Goal: Task Accomplishment & Management: Manage account settings

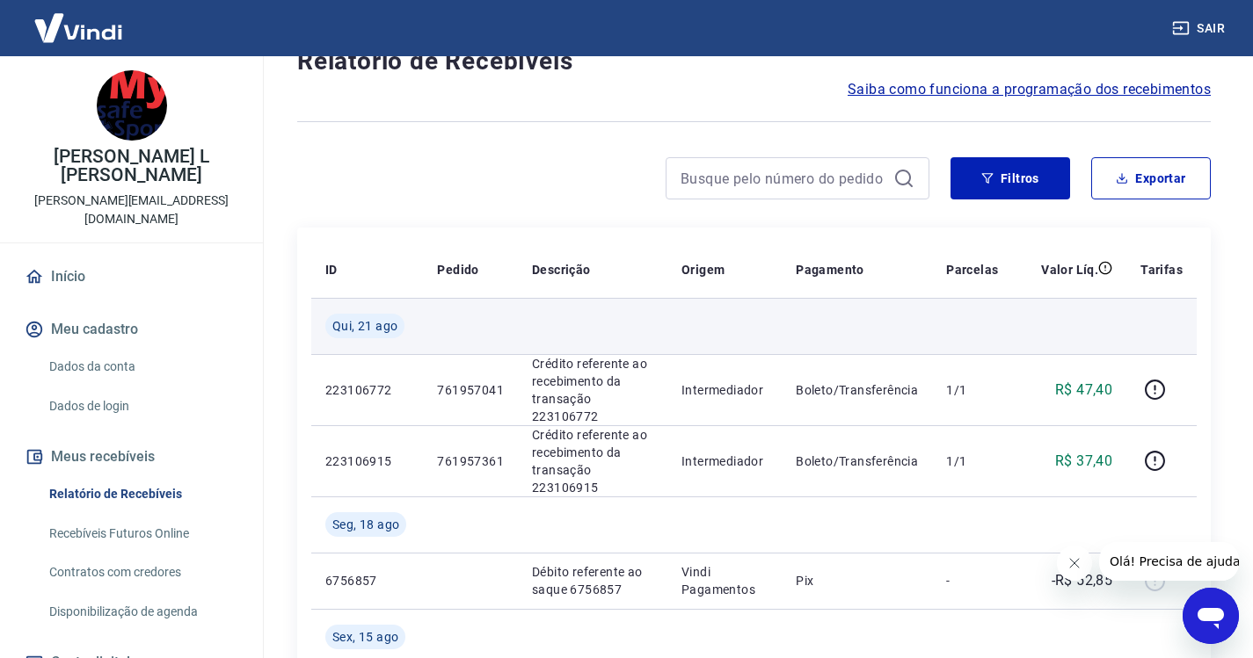
scroll to position [88, 0]
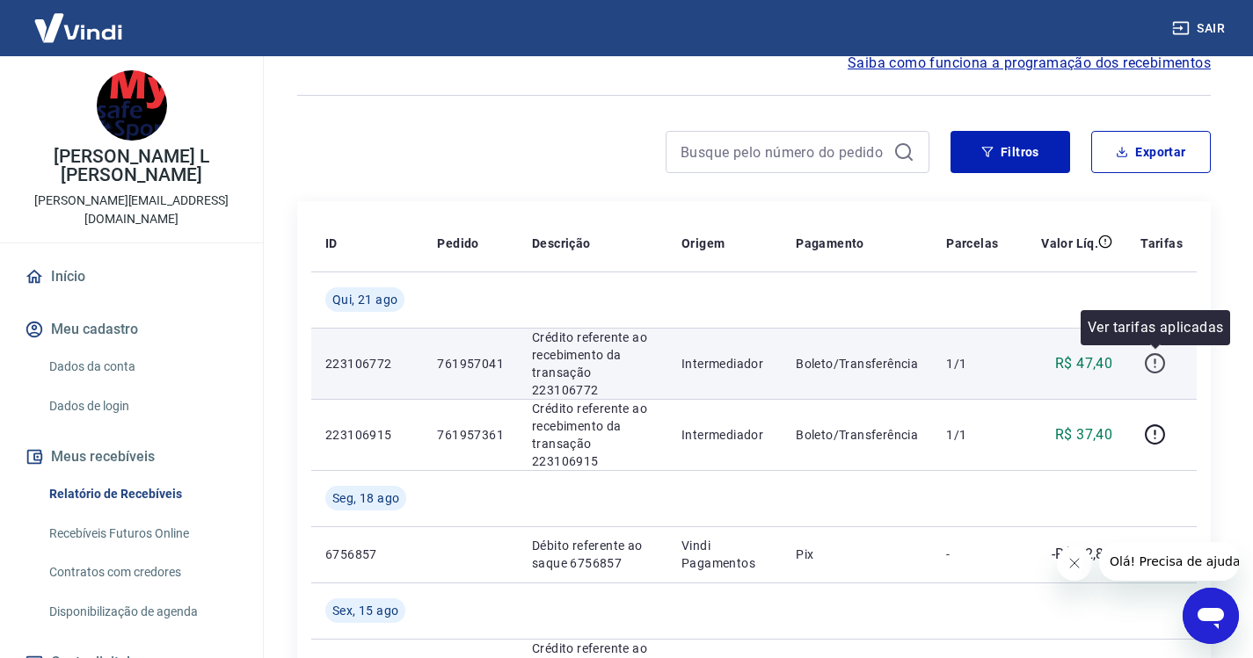
click at [1160, 362] on icon "button" at bounding box center [1155, 364] width 22 height 22
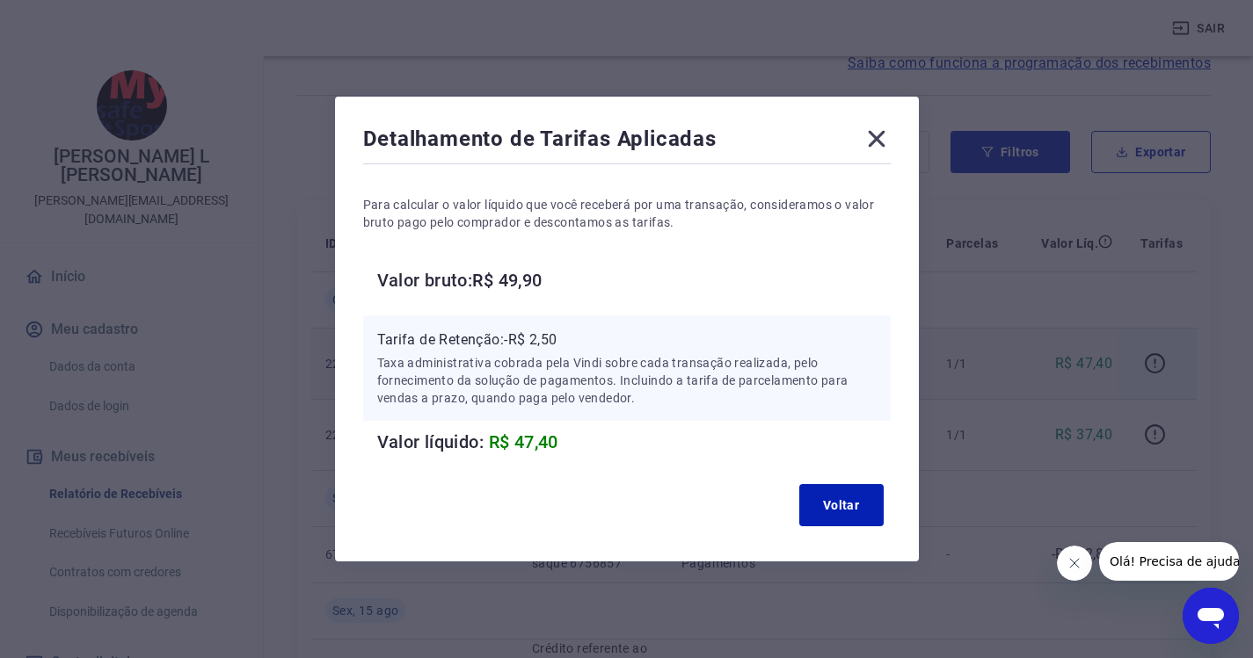
click at [876, 138] on icon at bounding box center [876, 139] width 28 height 28
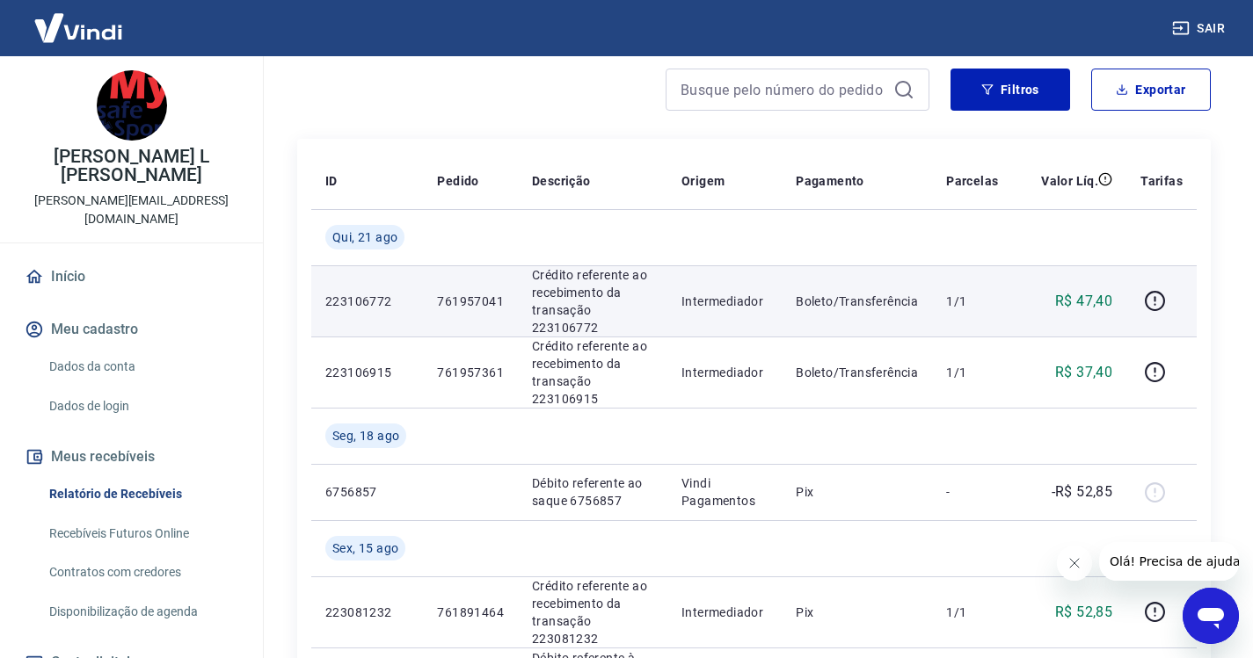
scroll to position [176, 0]
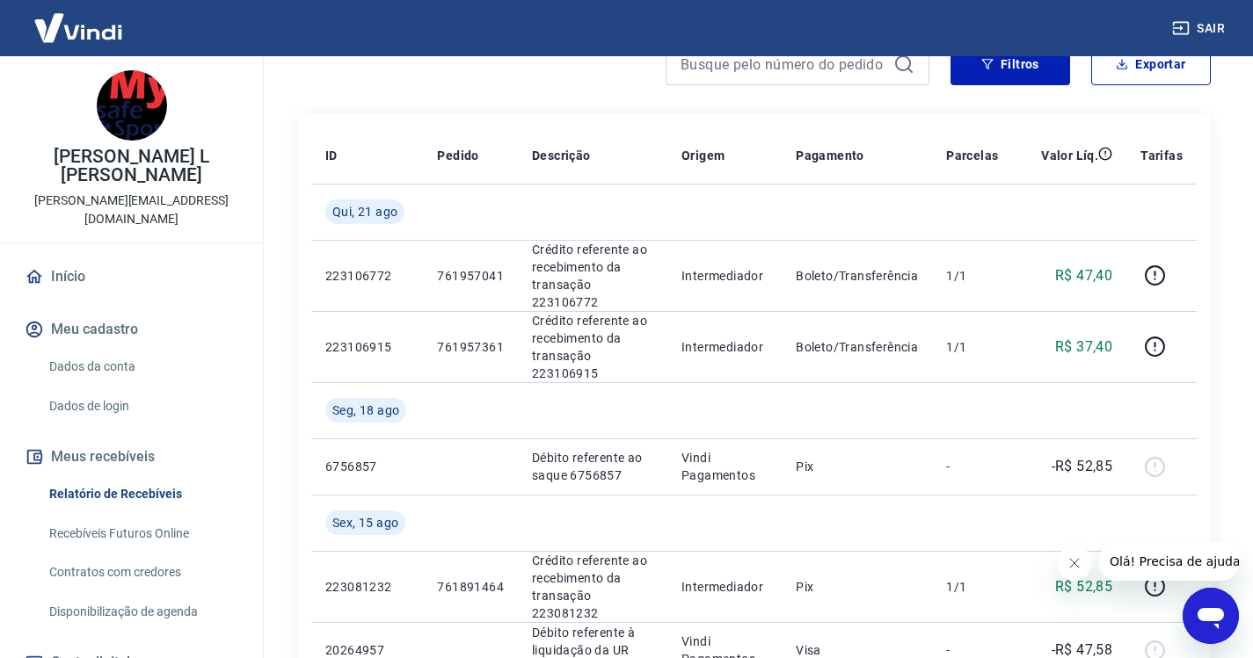
click at [160, 516] on link "Recebíveis Futuros Online" at bounding box center [142, 534] width 200 height 36
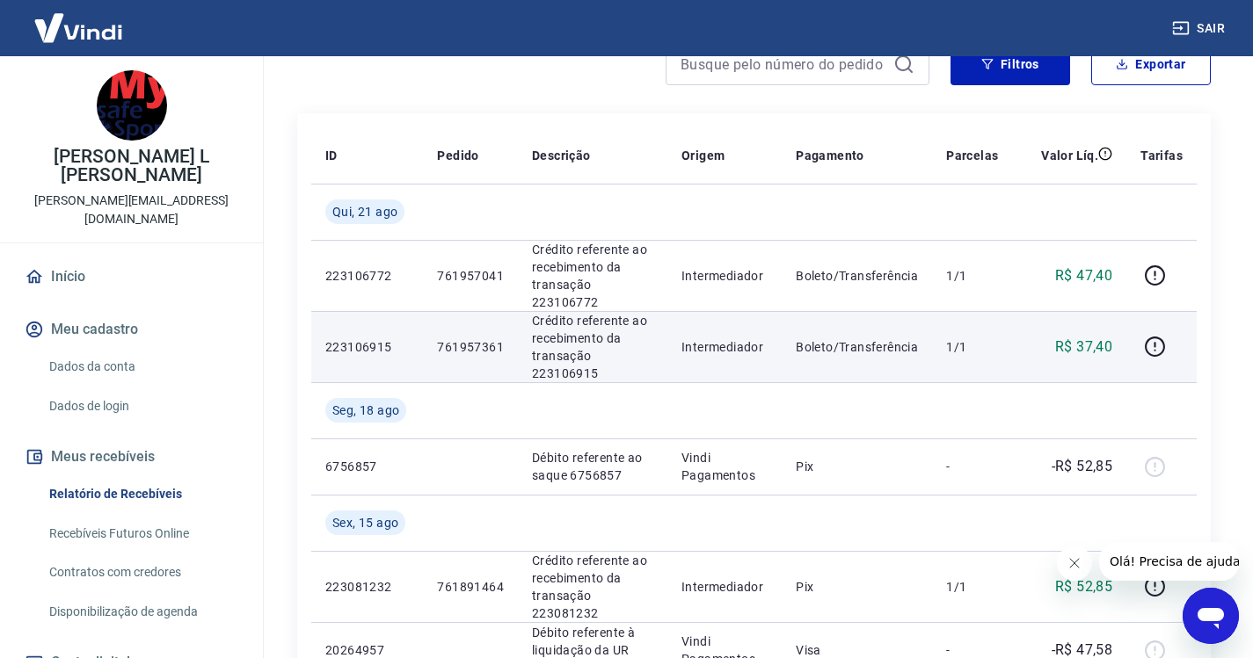
click at [1090, 344] on p "R$ 37,40" at bounding box center [1083, 347] width 57 height 21
click at [1153, 343] on icon "button" at bounding box center [1155, 347] width 22 height 22
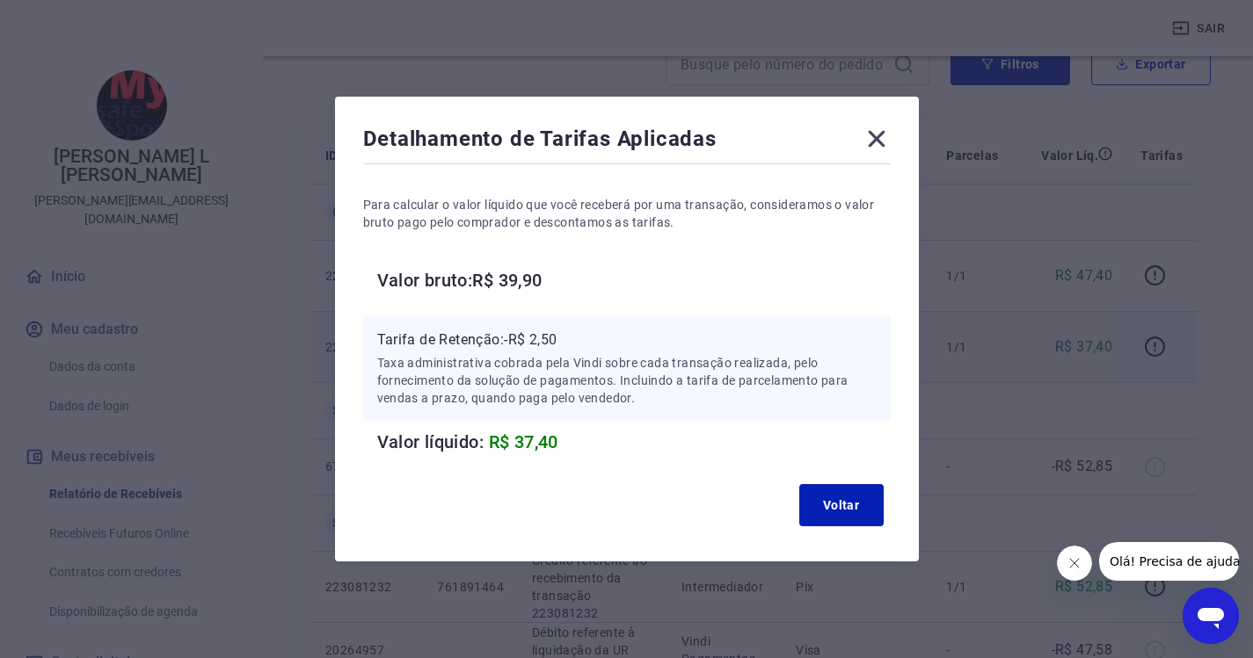
click at [884, 135] on icon at bounding box center [876, 139] width 28 height 28
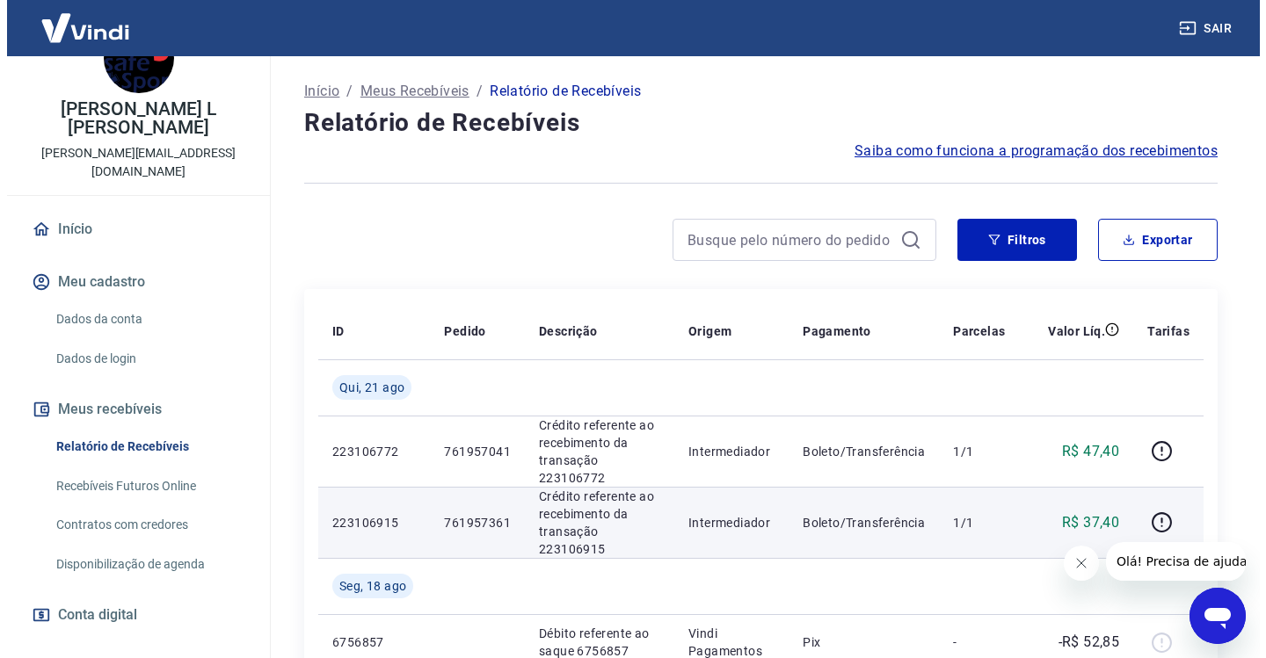
scroll to position [92, 0]
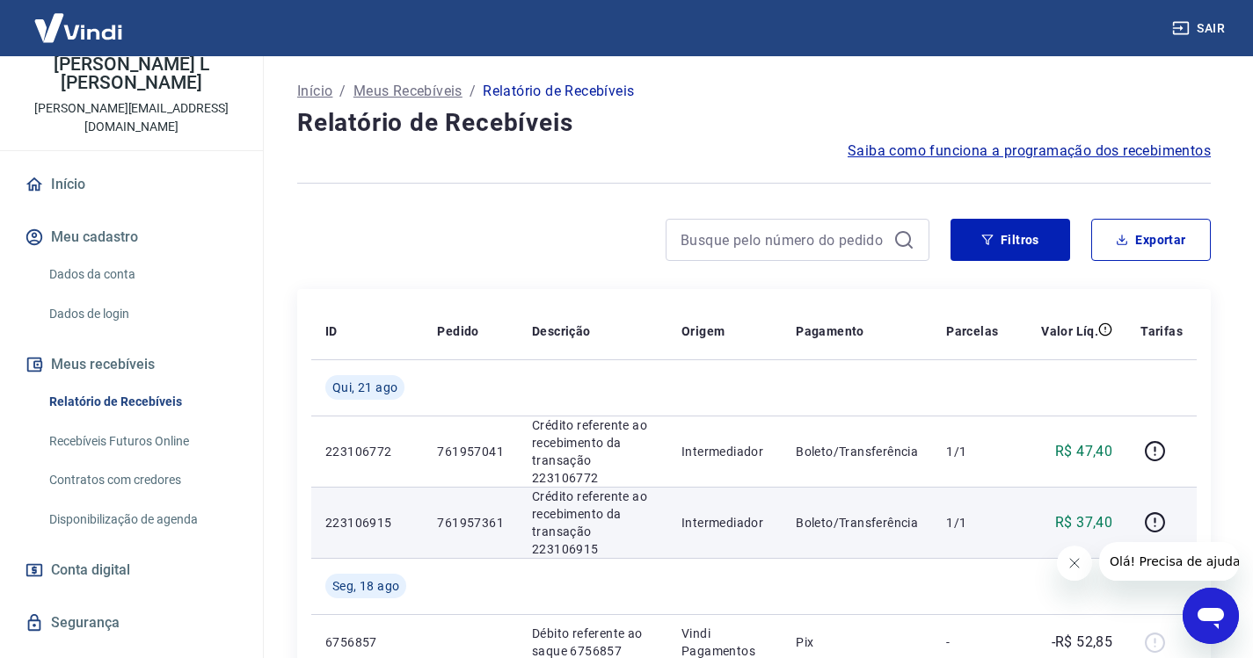
click at [128, 558] on span "Conta digital" at bounding box center [90, 570] width 79 height 25
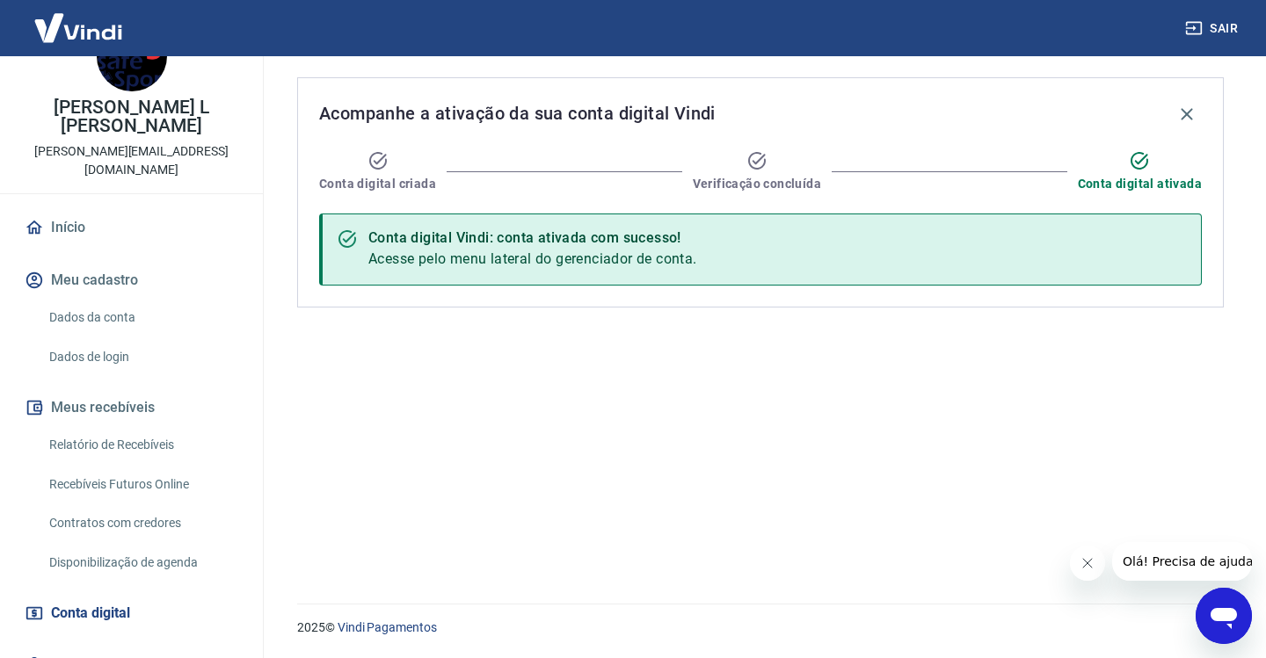
scroll to position [92, 0]
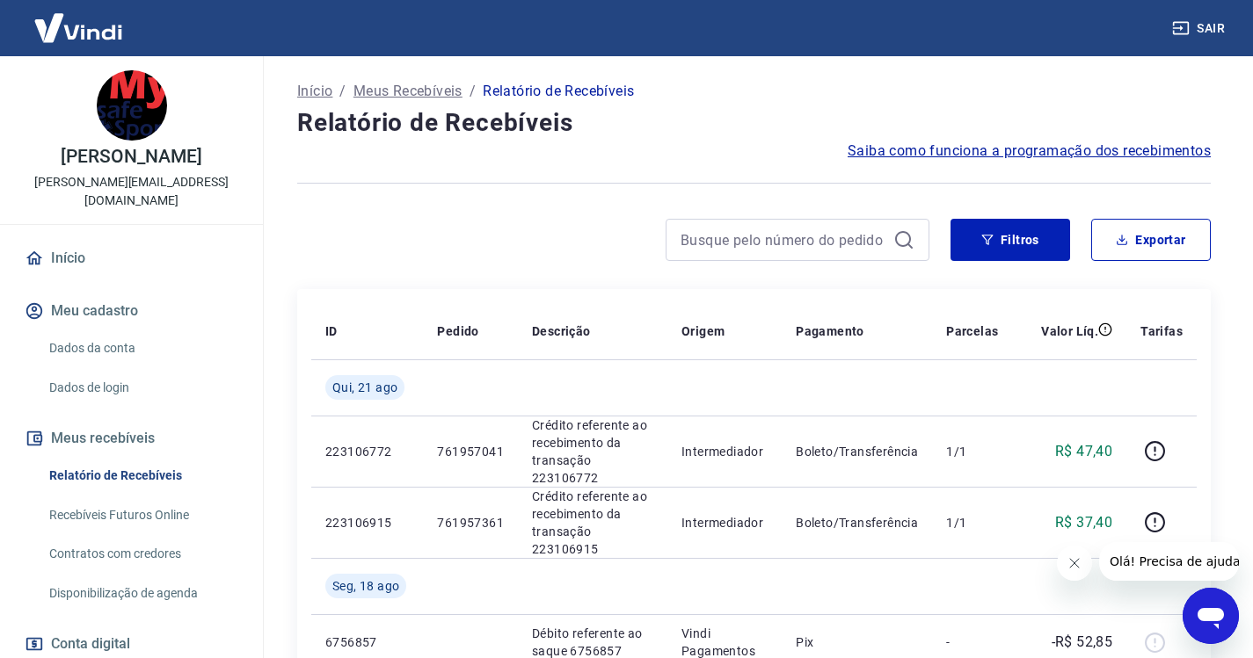
click at [955, 148] on span "Saiba como funciona a programação dos recebimentos" at bounding box center [1028, 151] width 363 height 21
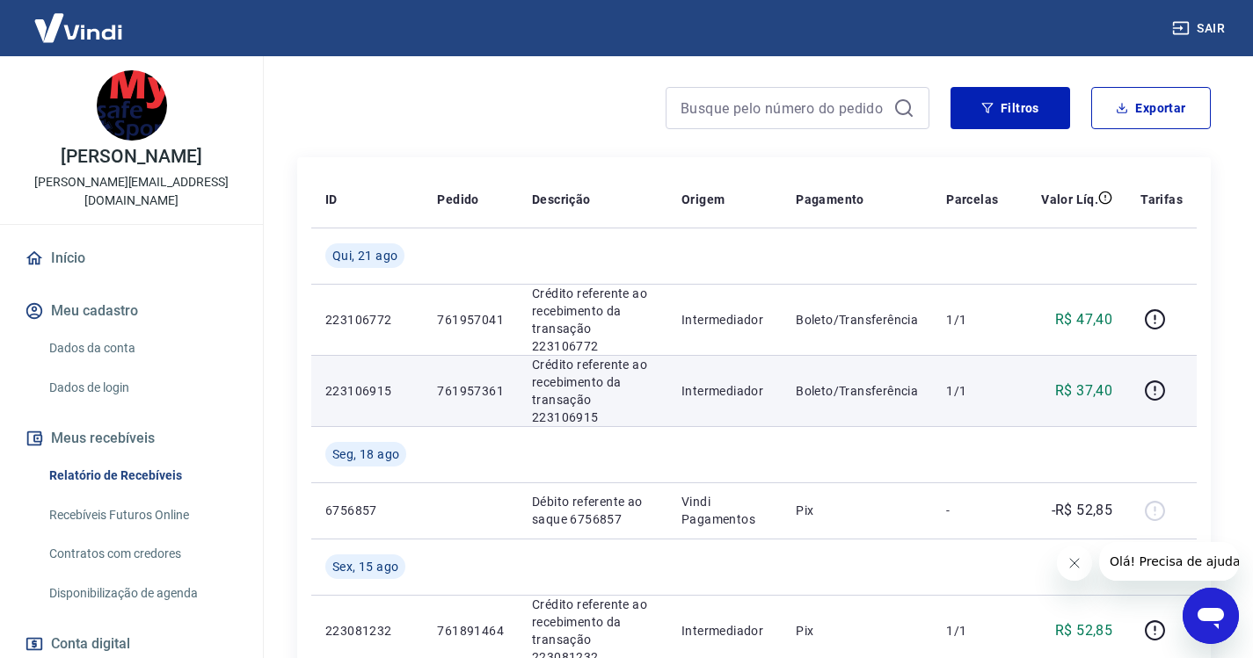
scroll to position [176, 0]
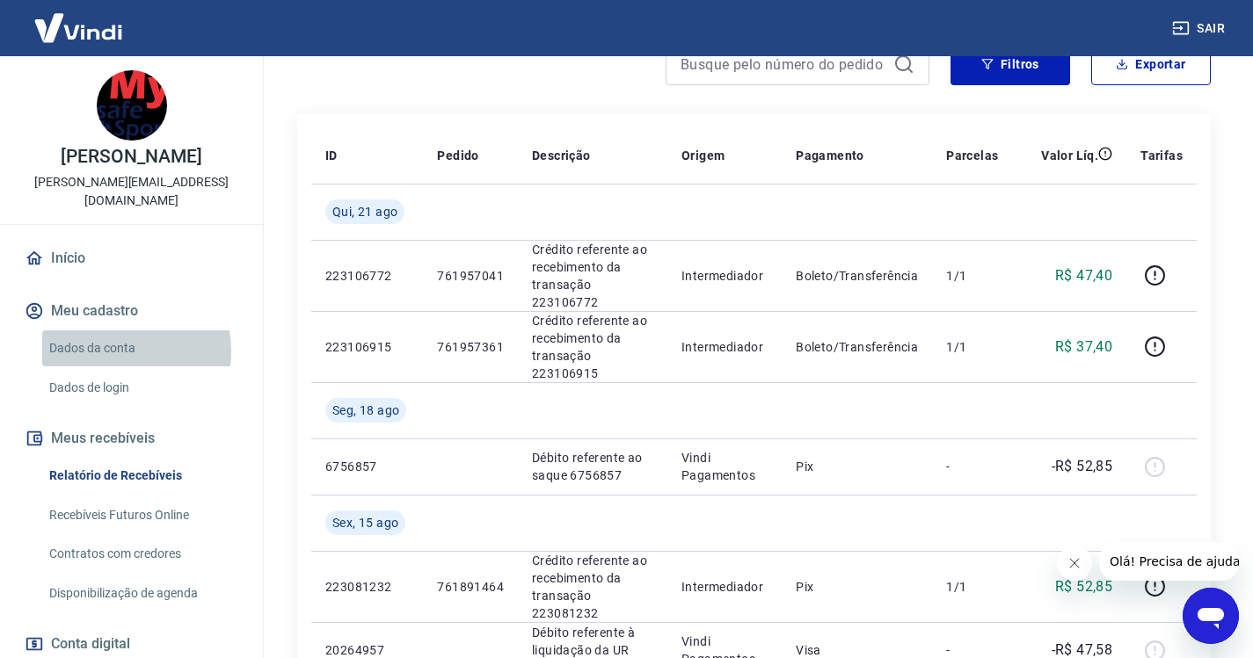
click at [113, 333] on link "Dados da conta" at bounding box center [142, 349] width 200 height 36
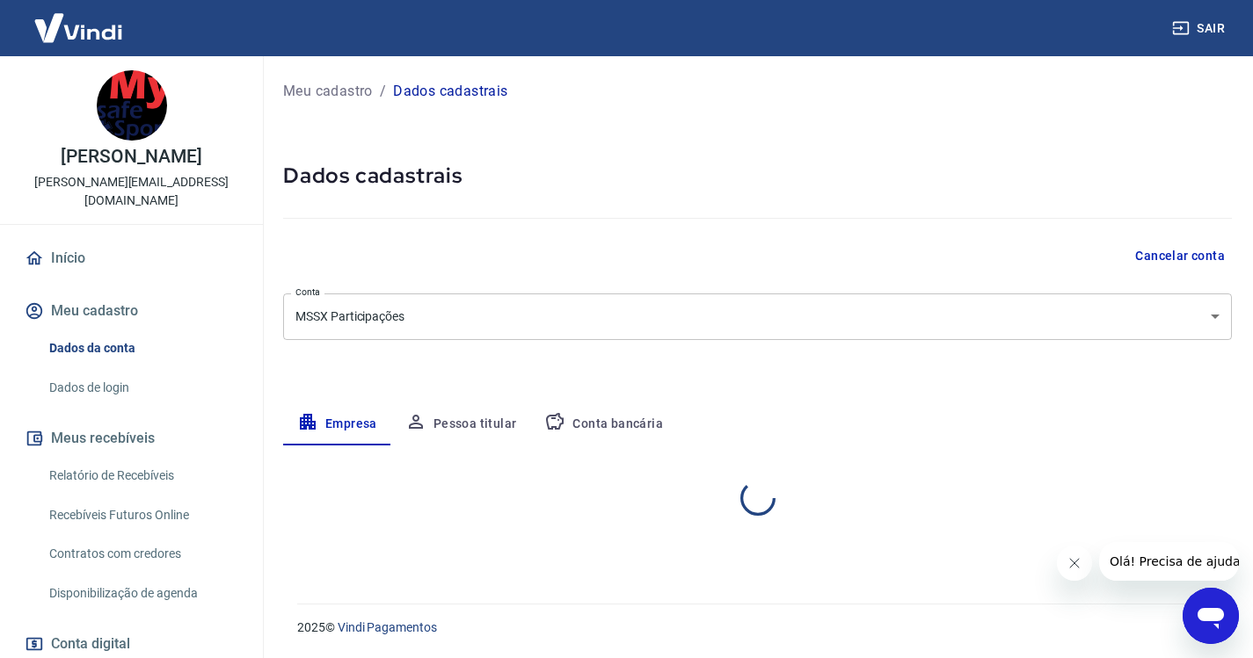
select select "SP"
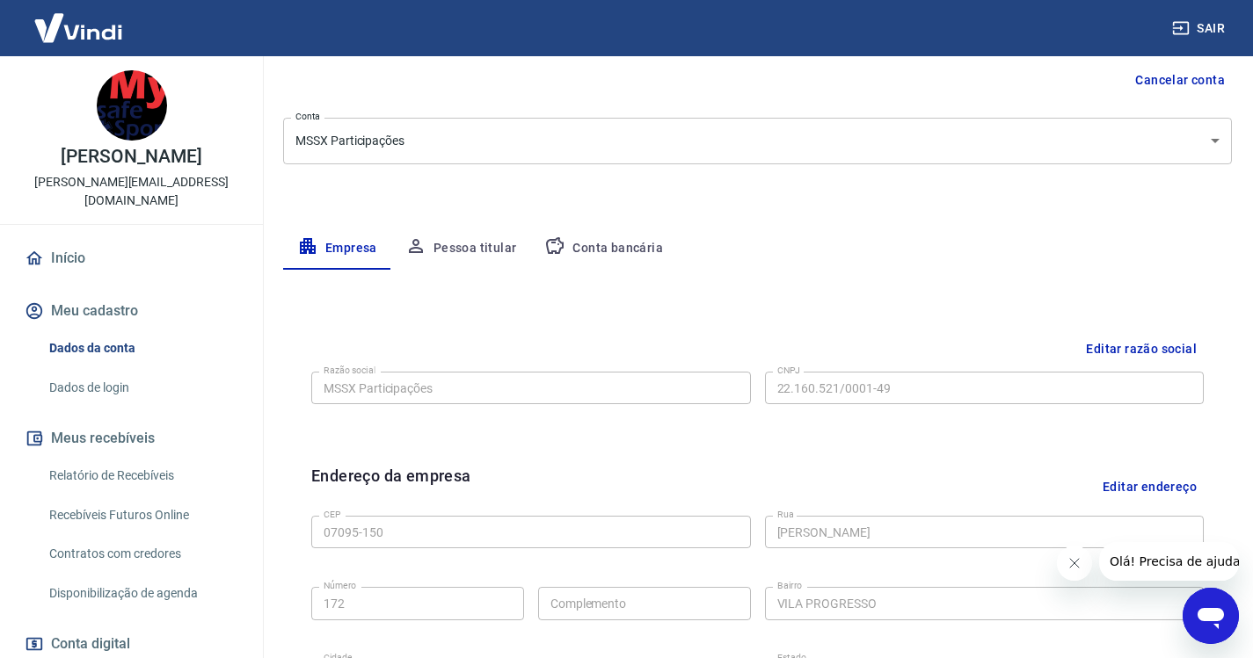
scroll to position [264, 0]
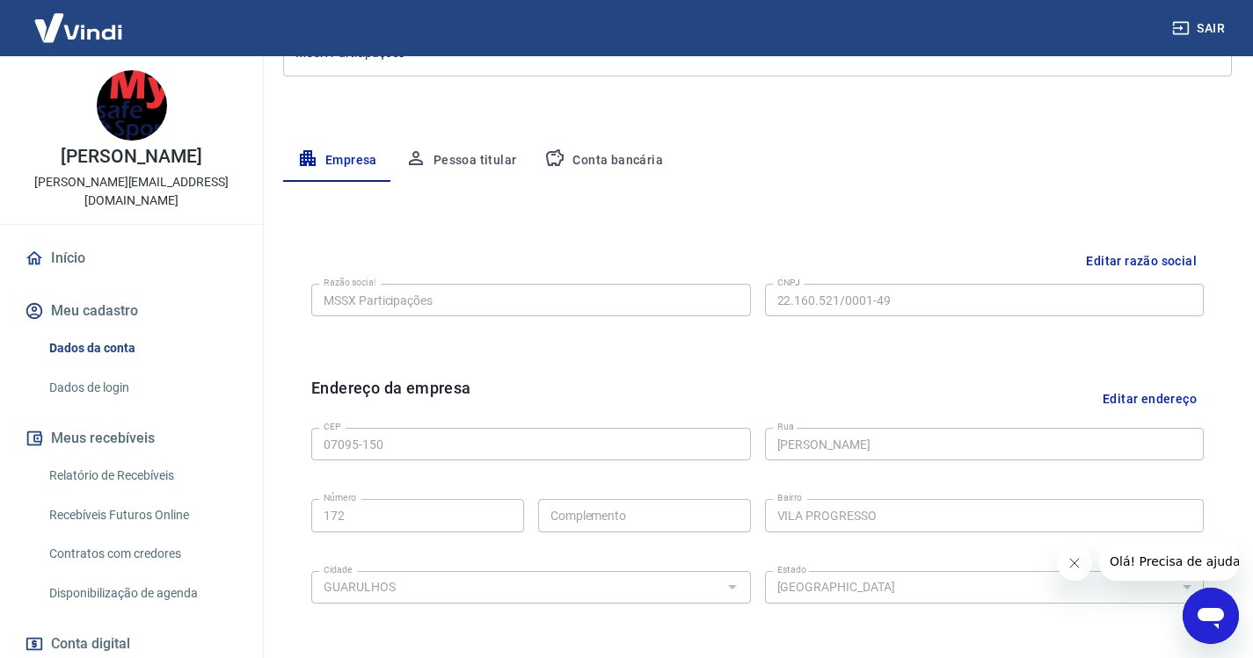
click at [120, 458] on link "Relatório de Recebíveis" at bounding box center [142, 476] width 200 height 36
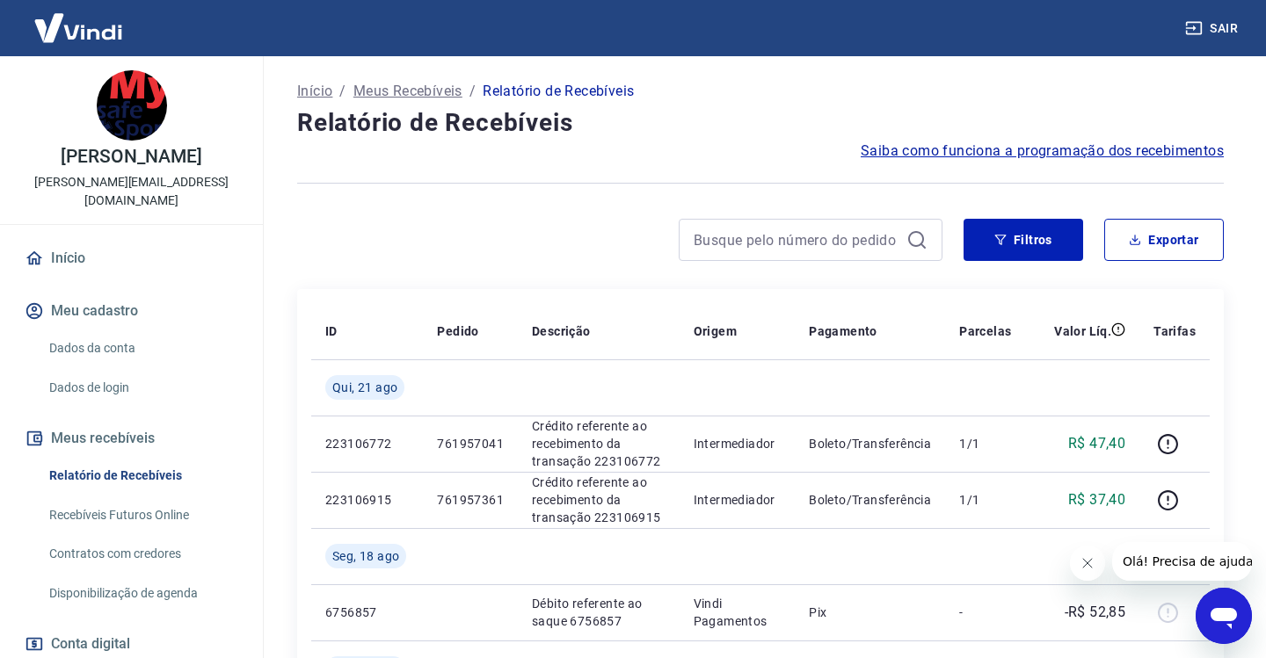
click at [132, 498] on link "Recebíveis Futuros Online" at bounding box center [142, 516] width 200 height 36
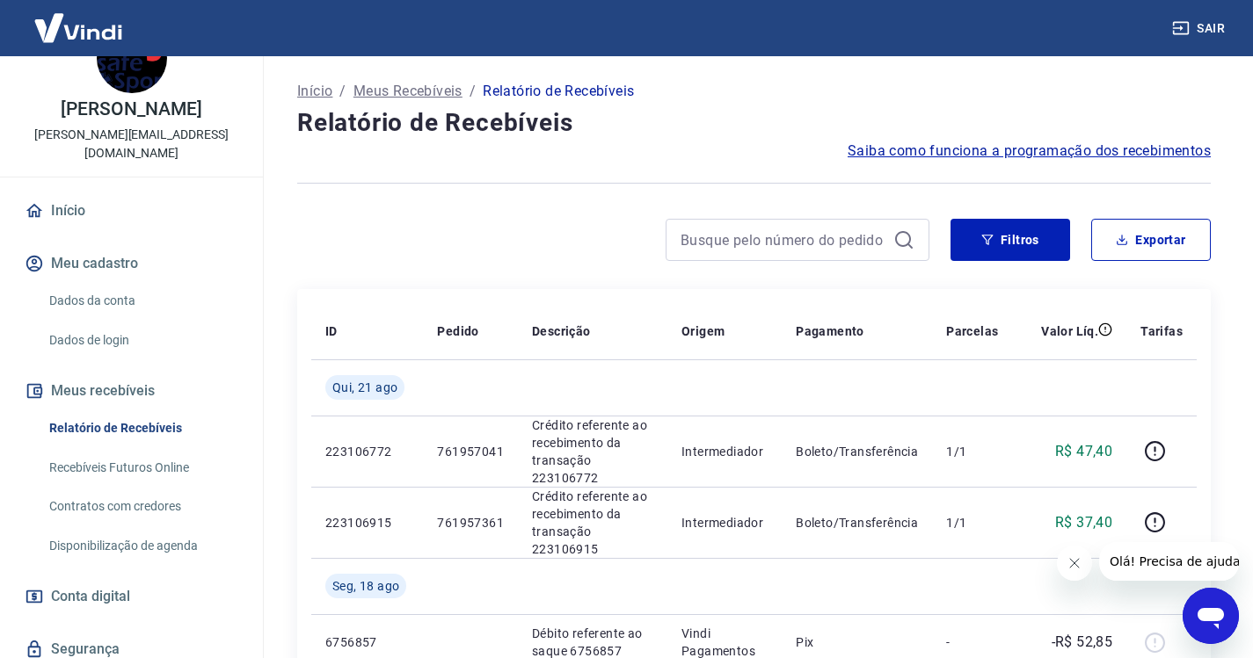
scroll to position [92, 0]
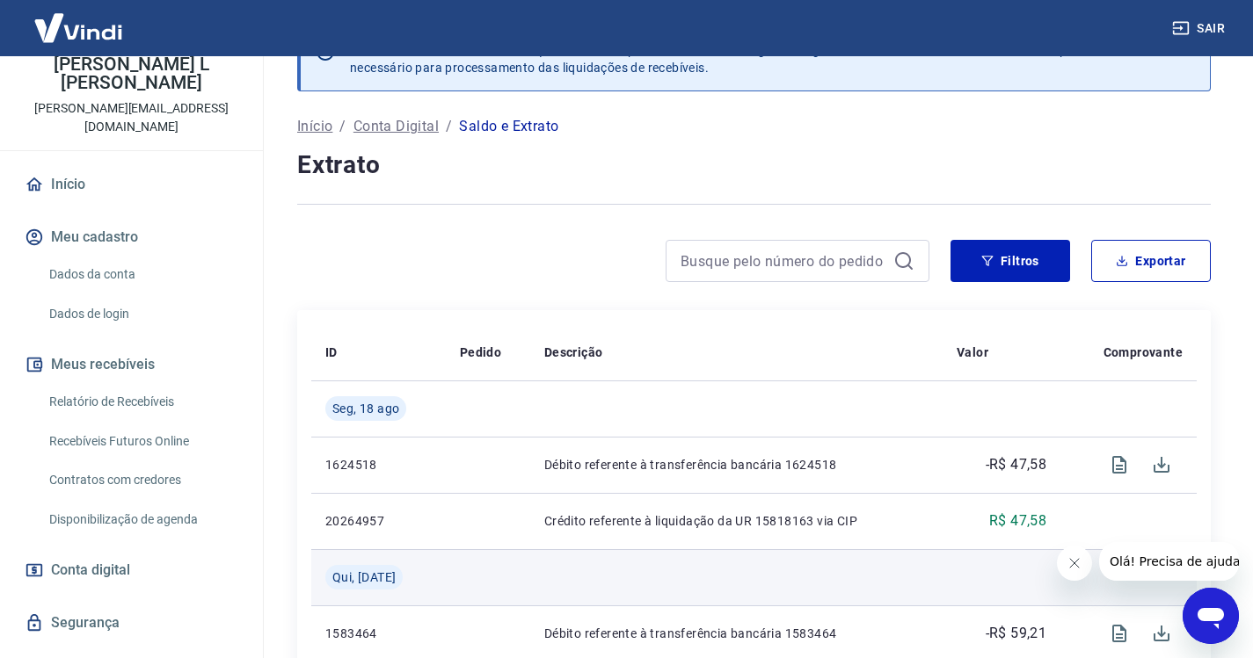
scroll to position [88, 0]
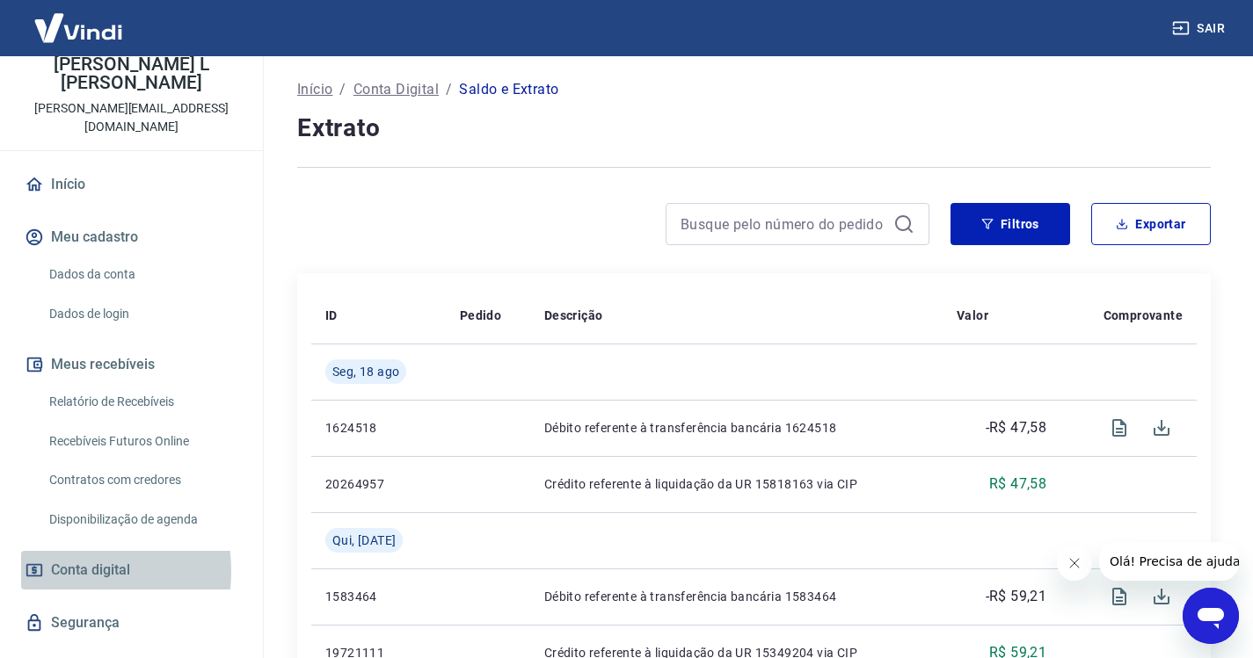
click at [65, 558] on span "Conta digital" at bounding box center [90, 570] width 79 height 25
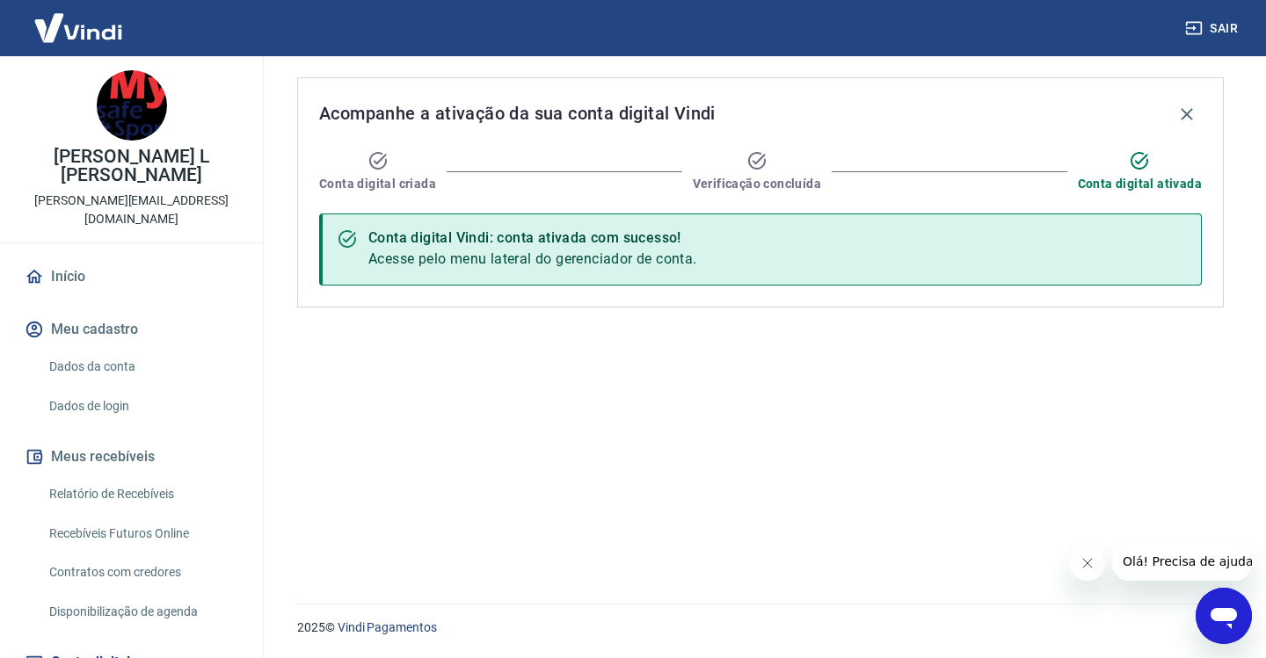
click at [1140, 177] on span "Conta digital ativada" at bounding box center [1140, 184] width 124 height 18
click at [852, 257] on div "Conta digital Vindi: conta ativada com sucesso! Acesse pelo menu lateral do ger…" at bounding box center [760, 250] width 883 height 72
click at [346, 247] on icon at bounding box center [347, 239] width 21 height 21
